Goal: Information Seeking & Learning: Understand process/instructions

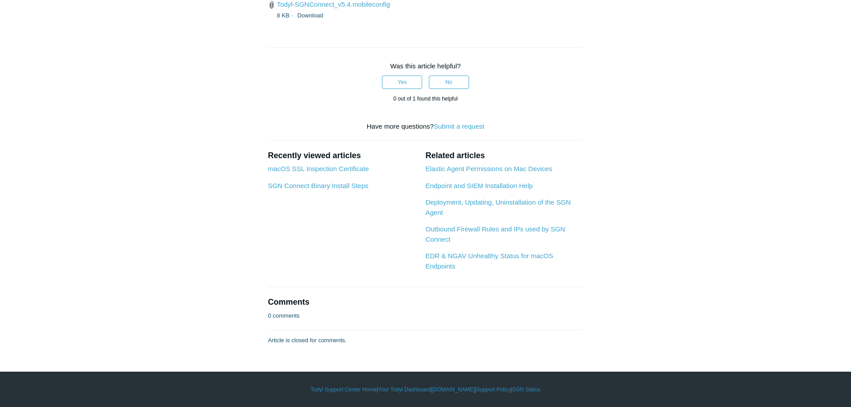
scroll to position [1609, 0]
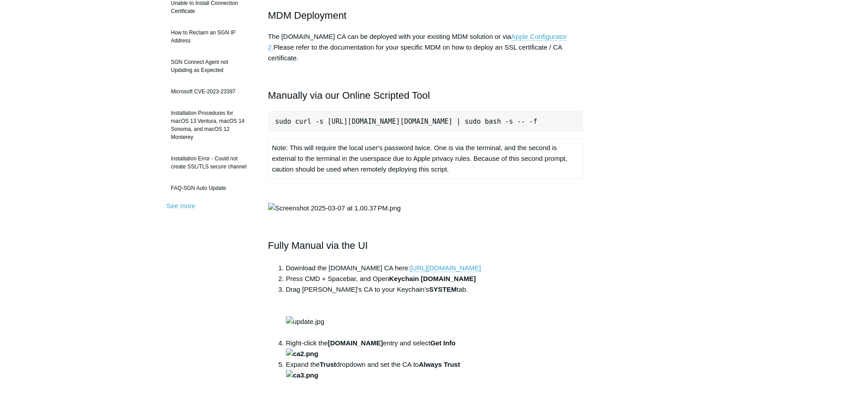
scroll to position [179, 0]
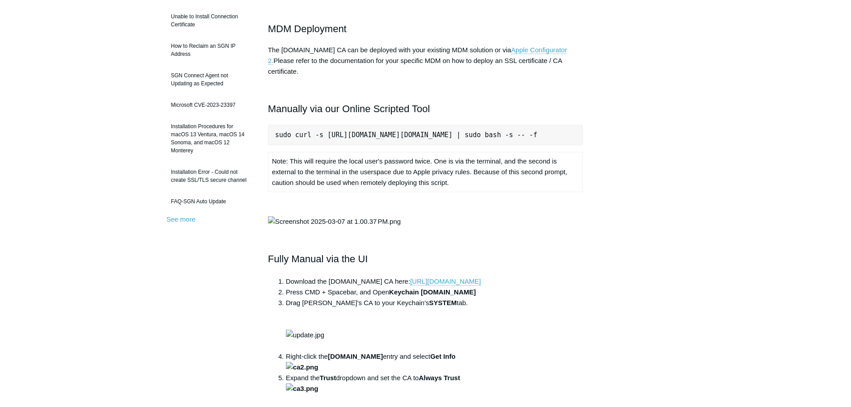
click at [365, 125] on pre "sudo curl -s [URL][DOMAIN_NAME][DOMAIN_NAME] | sudo bash -s -- -f" at bounding box center [425, 135] width 315 height 21
copy pre "sudo curl -s [URL][DOMAIN_NAME][DOMAIN_NAME] | sudo bash -s -- -f"
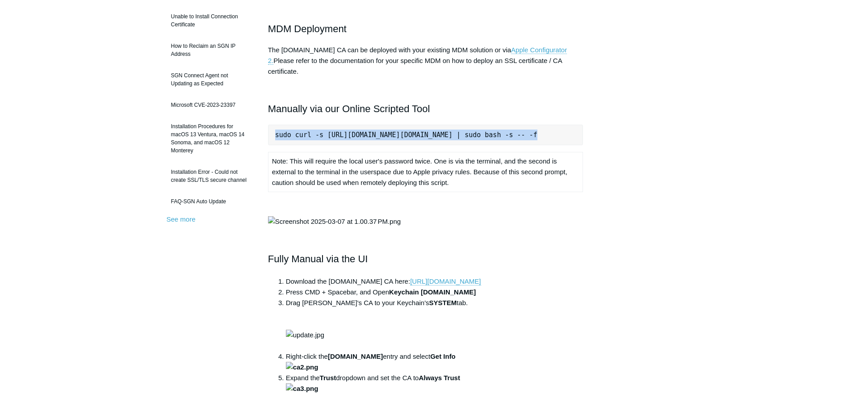
drag, startPoint x: 485, startPoint y: 181, endPoint x: 270, endPoint y: 157, distance: 215.8
click at [270, 157] on td "Note: This will require the local user's password twice. One is via the termina…" at bounding box center [425, 172] width 315 height 40
copy td "Note: This will require the local user's password twice. One is via the termina…"
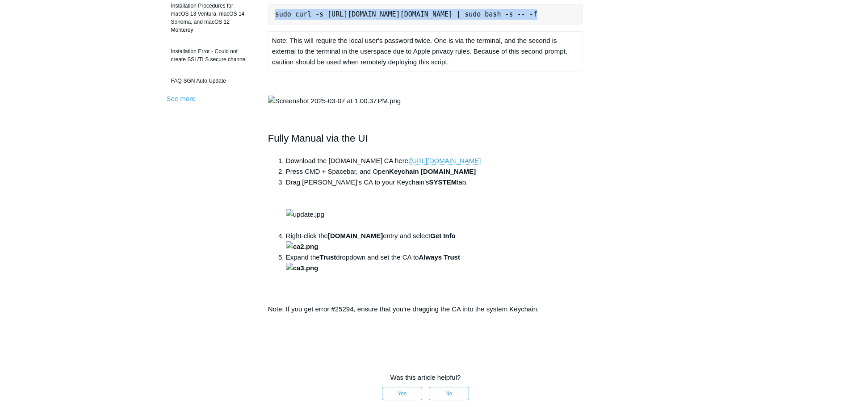
scroll to position [313, 0]
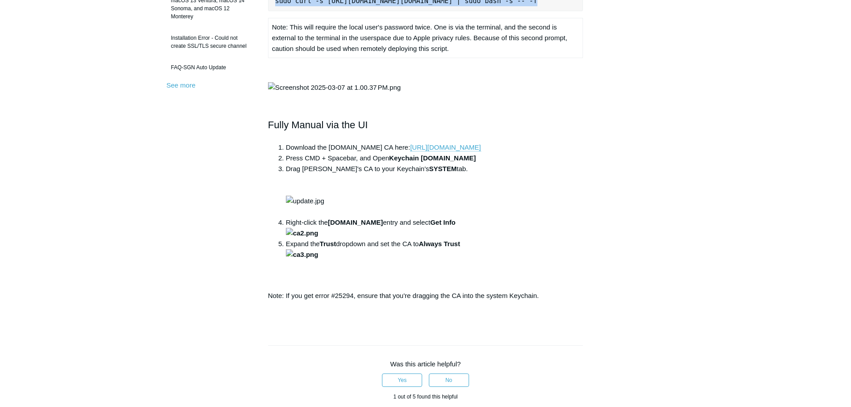
click at [346, 93] on img at bounding box center [334, 87] width 133 height 11
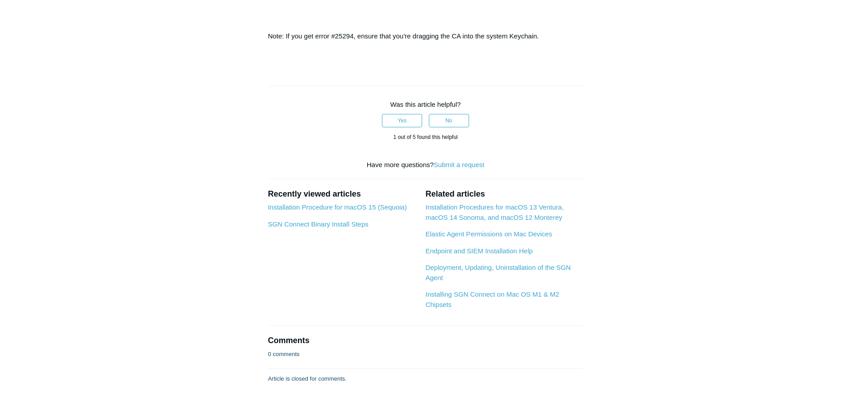
scroll to position [581, 0]
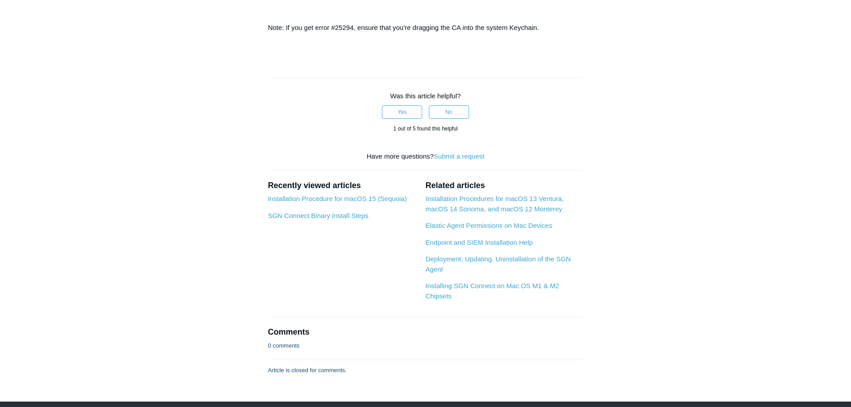
drag, startPoint x: 449, startPoint y: 77, endPoint x: 274, endPoint y: 57, distance: 176.2
copy ol "Download the [DOMAIN_NAME] CA here: [URL][DOMAIN_NAME] Press CMD + Spacebar, an…"
drag, startPoint x: 445, startPoint y: 299, endPoint x: 282, endPoint y: 296, distance: 163.6
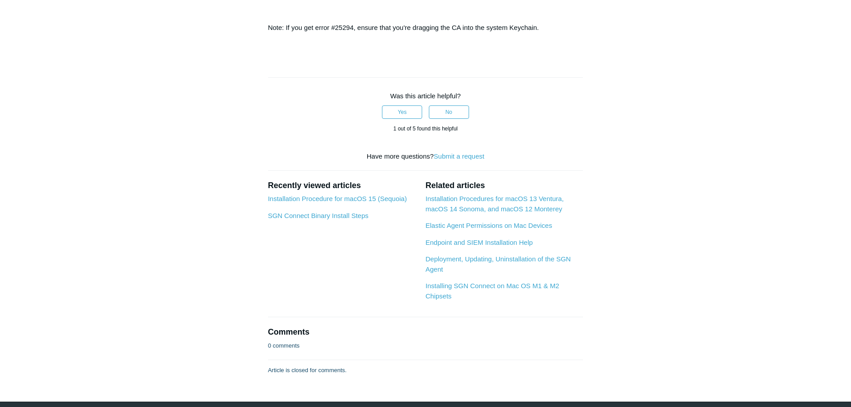
copy li "Right-click the [DOMAIN_NAME] entry and select Get Info"
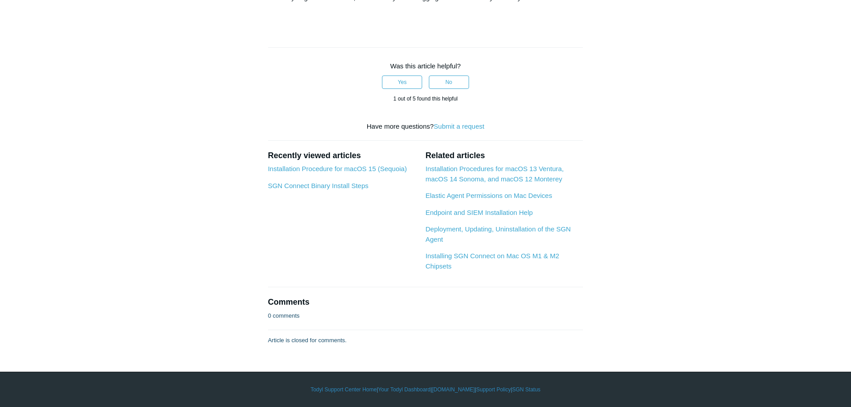
scroll to position [849, 0]
drag, startPoint x: 466, startPoint y: 137, endPoint x: 283, endPoint y: 136, distance: 183.2
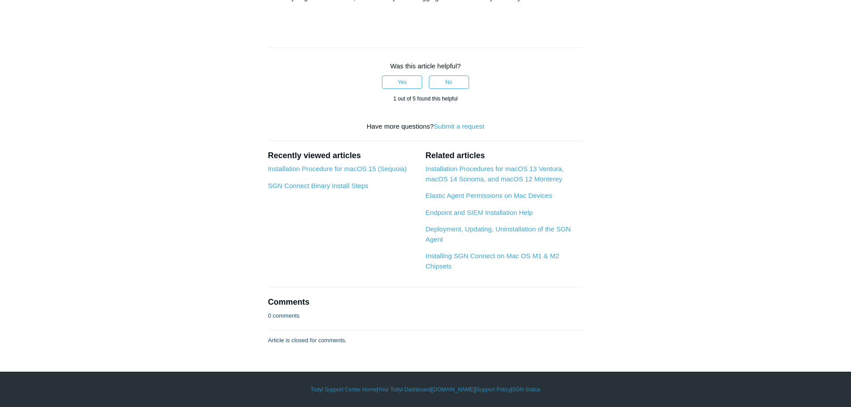
copy li "Expand the Trust dropdown and set the CA to Always Trust"
